Goal: Information Seeking & Learning: Understand process/instructions

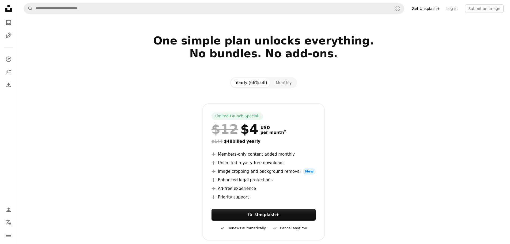
click at [5, 10] on icon at bounding box center [8, 8] width 6 height 6
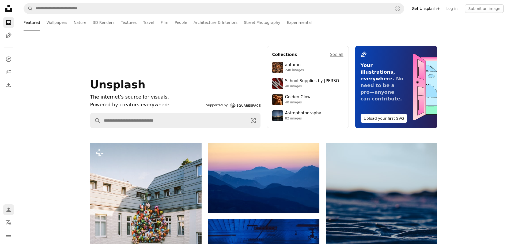
click at [7, 209] on icon "Person" at bounding box center [8, 209] width 6 height 6
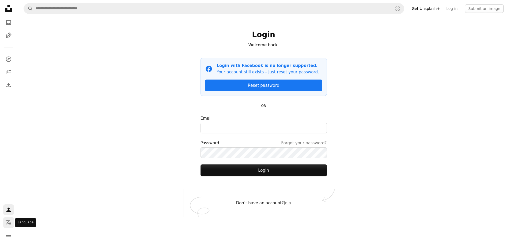
click at [8, 221] on icon "Localization icon" at bounding box center [8, 222] width 6 height 6
click at [8, 234] on body "Unsplash logo Unsplash Home A photo Pen Tool A compass A stack of folders Downl…" at bounding box center [255, 122] width 510 height 244
click at [7, 235] on icon "navigation menu" at bounding box center [8, 235] width 6 height 6
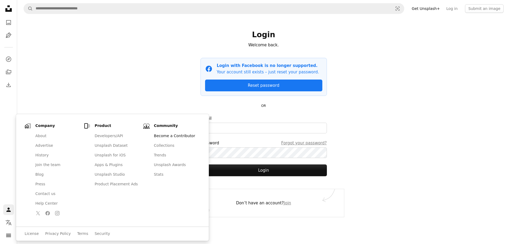
click at [174, 136] on link "Become a Contributor" at bounding box center [176, 136] width 50 height 10
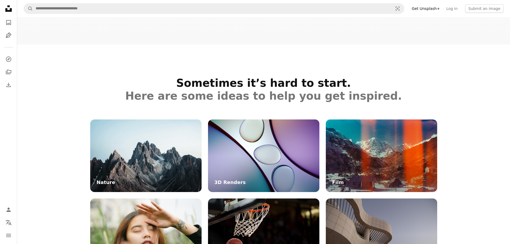
scroll to position [1462, 0]
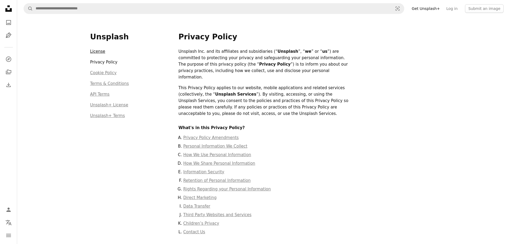
click at [99, 50] on link "License" at bounding box center [97, 51] width 15 height 5
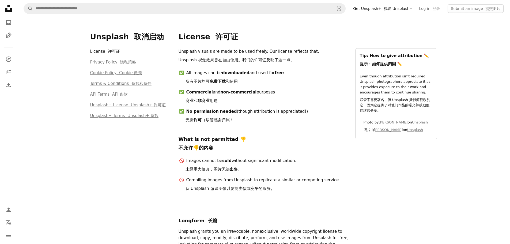
click at [287, 105] on li "Commercial and non-commercial purposes 商业 和 非商业 用途" at bounding box center [267, 97] width 163 height 17
drag, startPoint x: 187, startPoint y: 111, endPoint x: 273, endPoint y: 110, distance: 86.0
click at [272, 112] on li "No permission needed (though attribution is appreciated!) 无需 许可 （尽管感谢归属！" at bounding box center [267, 116] width 163 height 17
click at [220, 66] on div "Unsplash visuals are made to be used freely. Our license reflects that. Unsplas…" at bounding box center [264, 123] width 170 height 150
drag, startPoint x: 179, startPoint y: 51, endPoint x: 329, endPoint y: 53, distance: 150.5
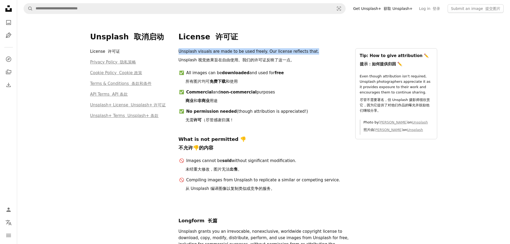
click at [331, 53] on p "Unsplash visuals are made to be used freely. Our license reflects that. Unsplas…" at bounding box center [264, 56] width 170 height 17
drag, startPoint x: 263, startPoint y: 80, endPoint x: 257, endPoint y: 80, distance: 6.2
click at [262, 80] on li "All images can be downloaded and used for free 所有图片均可 免费下载 和使用" at bounding box center [267, 78] width 163 height 17
drag, startPoint x: 187, startPoint y: 92, endPoint x: 280, endPoint y: 91, distance: 93.5
click at [280, 91] on li "Commercial and non-commercial purposes 商业 和 非商业 用途" at bounding box center [267, 97] width 163 height 17
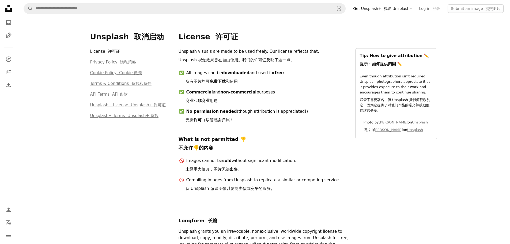
click at [214, 100] on font "商业 和 非商业 用途" at bounding box center [202, 100] width 32 height 5
drag, startPoint x: 188, startPoint y: 111, endPoint x: 274, endPoint y: 114, distance: 86.3
click at [279, 112] on li "No permission needed (though attribution is appreciated!) 无需 许可 （尽管感谢归属！" at bounding box center [267, 116] width 163 height 17
drag, startPoint x: 230, startPoint y: 123, endPoint x: 218, endPoint y: 125, distance: 12.9
click at [230, 123] on font "无需 许可 （尽管感谢归属！" at bounding box center [210, 120] width 48 height 6
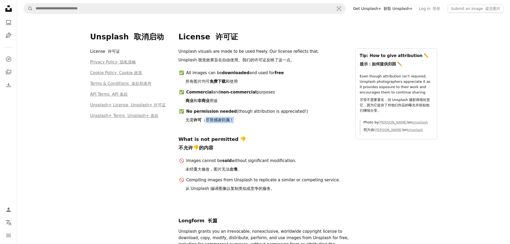
drag, startPoint x: 208, startPoint y: 120, endPoint x: 253, endPoint y: 119, distance: 45.0
click at [253, 119] on li "No permission needed (though attribution is appreciated!) 无需 许可 （尽管感谢归属！" at bounding box center [267, 116] width 163 height 17
click at [234, 96] on li "Commercial and non-commercial purposes 商业 和 非商业 用途" at bounding box center [267, 97] width 163 height 17
drag, startPoint x: 250, startPoint y: 111, endPoint x: 298, endPoint y: 112, distance: 47.9
click at [298, 112] on li "No permission needed (though attribution is appreciated!) 无需 许可 （尽管感谢归属！" at bounding box center [267, 116] width 163 height 17
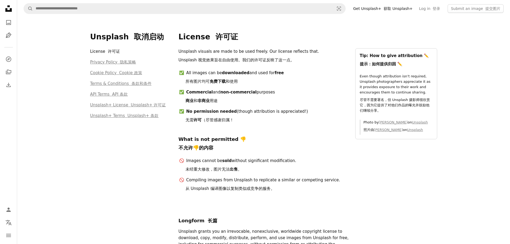
click at [293, 103] on li "Commercial and non-commercial purposes 商业 和 非商业 用途" at bounding box center [267, 97] width 163 height 17
click at [5, 8] on icon "Unsplash logo Unsplash Home" at bounding box center [8, 8] width 11 height 11
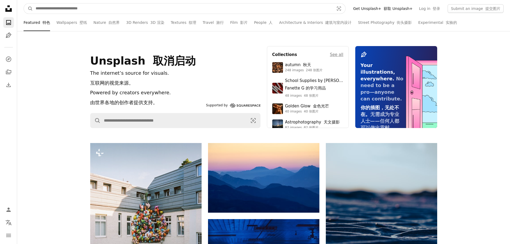
click at [187, 8] on input "Find visuals sitewide" at bounding box center [183, 8] width 300 height 10
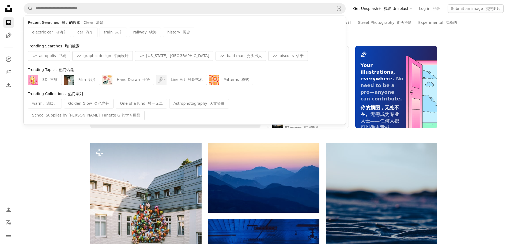
click at [490, 111] on div "Unsplash 取消启动 The internet’s source for visuals. 互联网的视觉来源。 Powered by creators …" at bounding box center [263, 87] width 493 height 82
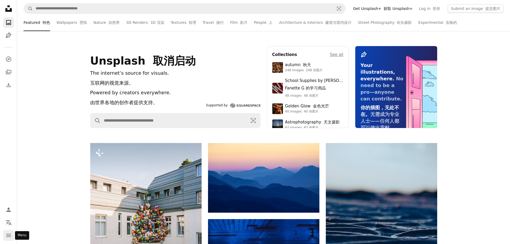
click at [4, 235] on button "navigation menu" at bounding box center [8, 235] width 11 height 11
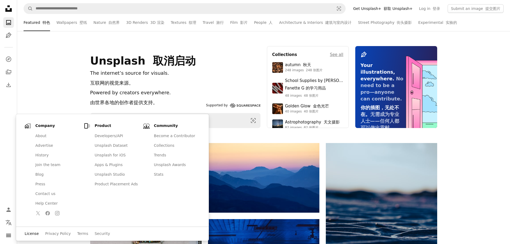
click at [35, 232] on link "License" at bounding box center [32, 233] width 14 height 5
